Goal: Task Accomplishment & Management: Manage account settings

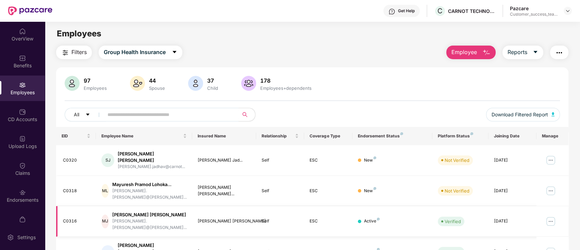
scroll to position [45, 0]
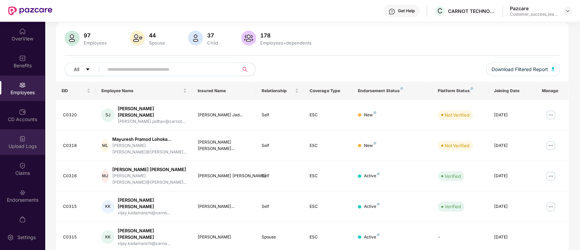
click at [25, 146] on div "Upload Logs" at bounding box center [22, 146] width 45 height 7
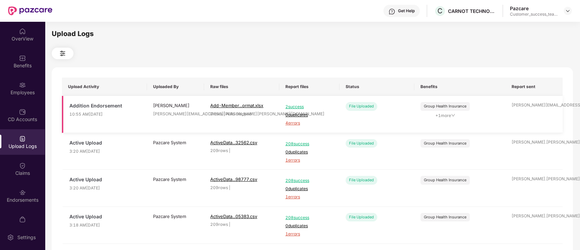
click at [292, 125] on span "4 errors" at bounding box center [309, 123] width 48 height 6
click at [20, 88] on img at bounding box center [22, 85] width 7 height 7
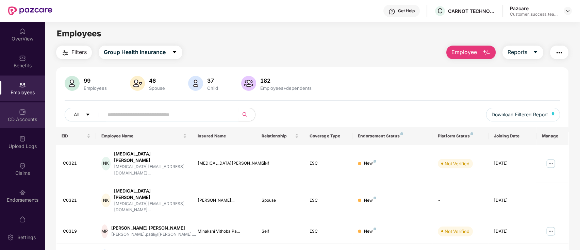
click at [17, 107] on div "CD Accounts" at bounding box center [22, 115] width 45 height 26
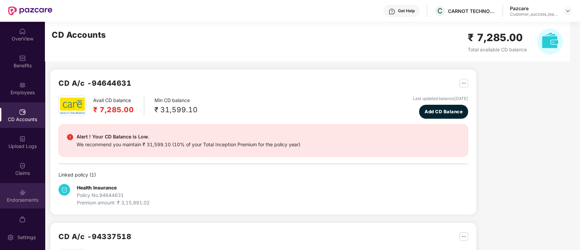
click at [22, 195] on img at bounding box center [22, 192] width 7 height 7
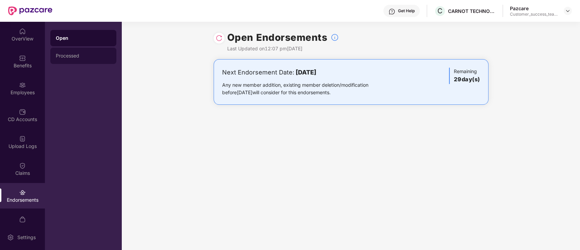
click at [86, 57] on div "Processed" at bounding box center [83, 55] width 55 height 5
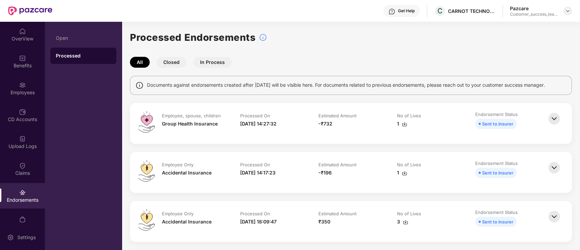
click at [568, 13] on img at bounding box center [567, 10] width 5 height 5
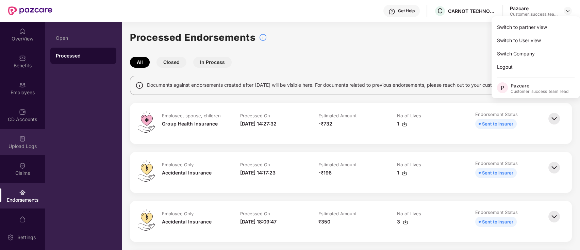
click at [26, 137] on div "Upload Logs" at bounding box center [22, 142] width 45 height 26
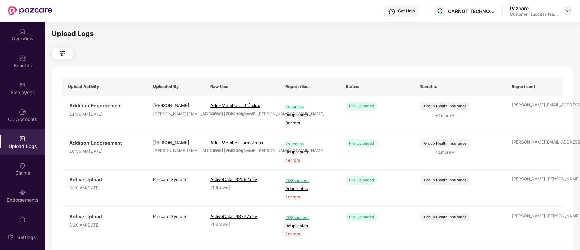
click at [567, 10] on img at bounding box center [567, 10] width 5 height 5
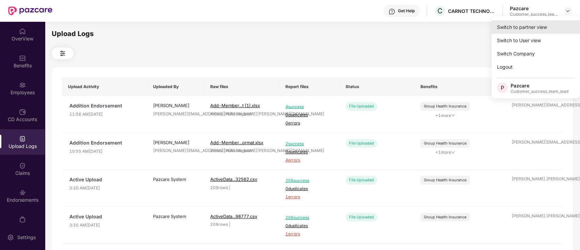
click at [559, 30] on div "Switch to partner view" at bounding box center [536, 26] width 88 height 13
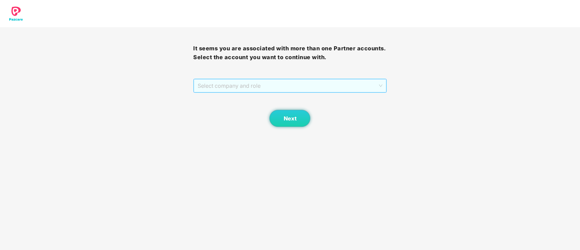
click at [248, 86] on span "Select company and role" at bounding box center [290, 85] width 184 height 13
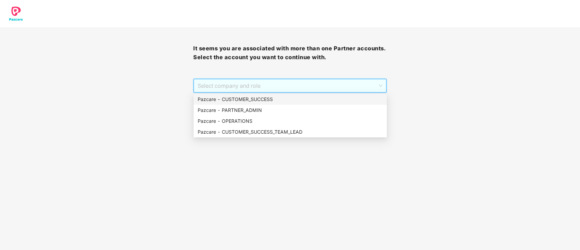
click at [288, 100] on div "Pazcare - CUSTOMER_SUCCESS" at bounding box center [290, 99] width 185 height 7
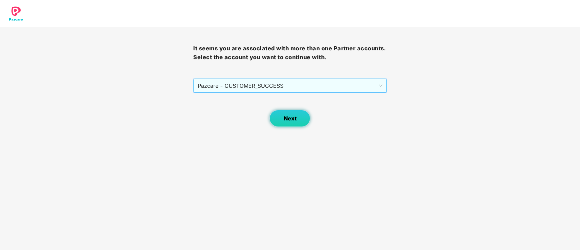
click at [293, 122] on button "Next" at bounding box center [289, 118] width 41 height 17
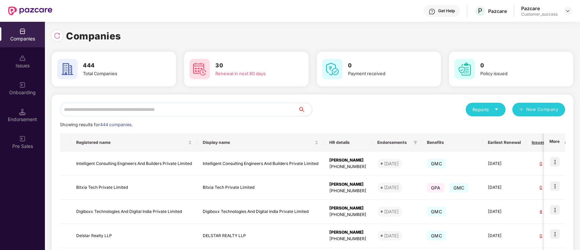
click at [170, 105] on input "text" at bounding box center [179, 110] width 239 height 14
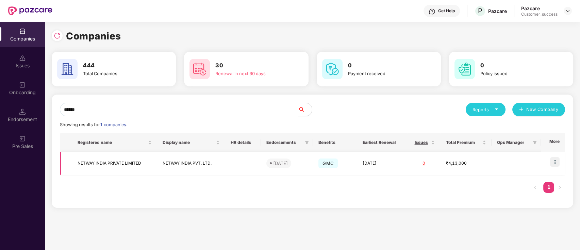
type input "******"
click at [557, 162] on img at bounding box center [555, 162] width 10 height 10
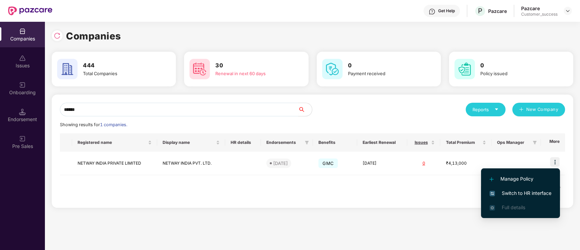
click at [526, 195] on span "Switch to HR interface" at bounding box center [521, 193] width 62 height 7
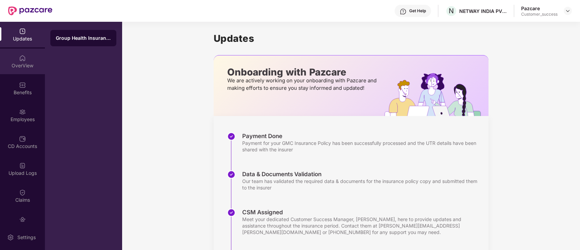
click at [14, 61] on div "OverView" at bounding box center [22, 62] width 45 height 26
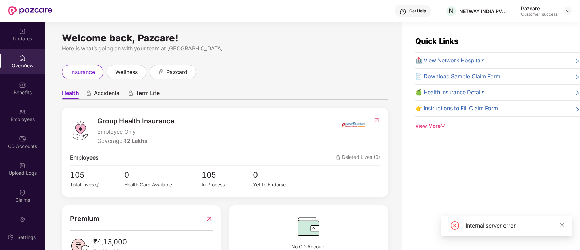
click at [34, 98] on div "Benefits" at bounding box center [22, 89] width 45 height 26
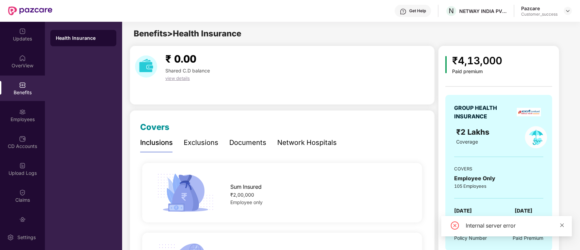
click at [563, 225] on icon "close" at bounding box center [562, 225] width 5 height 5
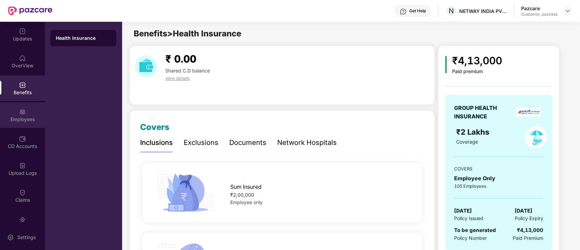
click at [9, 114] on div "Employees" at bounding box center [22, 115] width 45 height 26
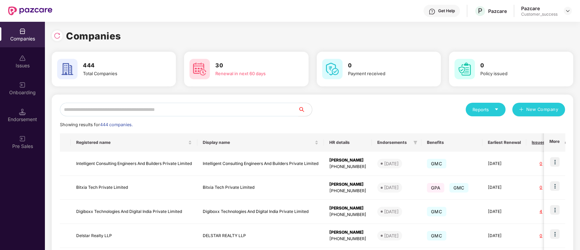
click at [200, 109] on input "text" at bounding box center [179, 110] width 239 height 14
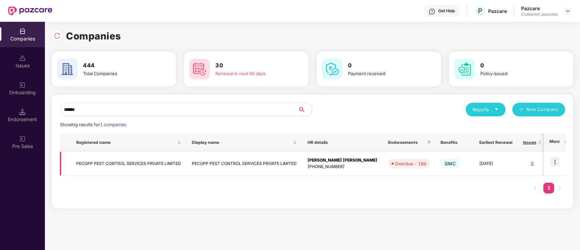
type input "******"
click at [250, 165] on td "PECOPP PEST CONTROL SERVICES PRIVATE LIMITED" at bounding box center [244, 164] width 116 height 24
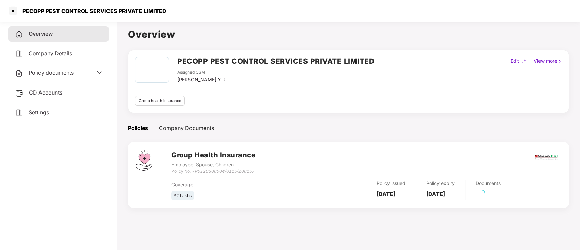
click at [35, 72] on span "Policy documents" at bounding box center [51, 72] width 45 height 7
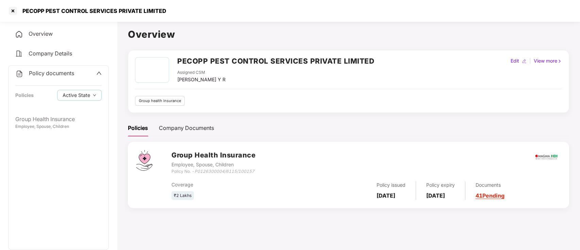
click at [62, 135] on div "Group Health Insurance Employee, Spouse, Children" at bounding box center [59, 181] width 100 height 138
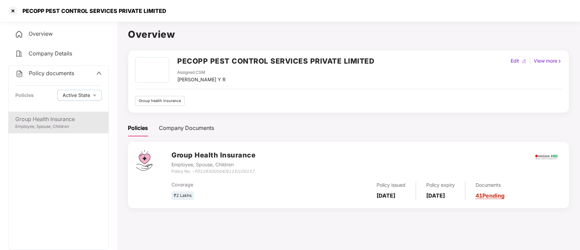
click at [70, 128] on div "Employee, Spouse, Children" at bounding box center [58, 127] width 86 height 6
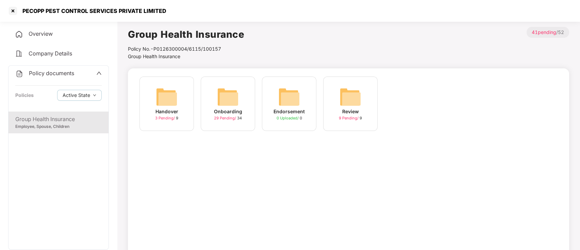
click at [220, 119] on span "29 Pending /" at bounding box center [225, 118] width 23 height 5
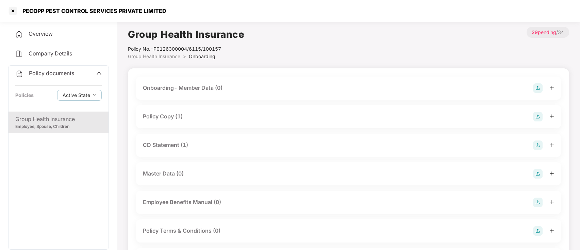
click at [171, 116] on div "Policy Copy (1)" at bounding box center [163, 116] width 40 height 9
